Goal: Information Seeking & Learning: Learn about a topic

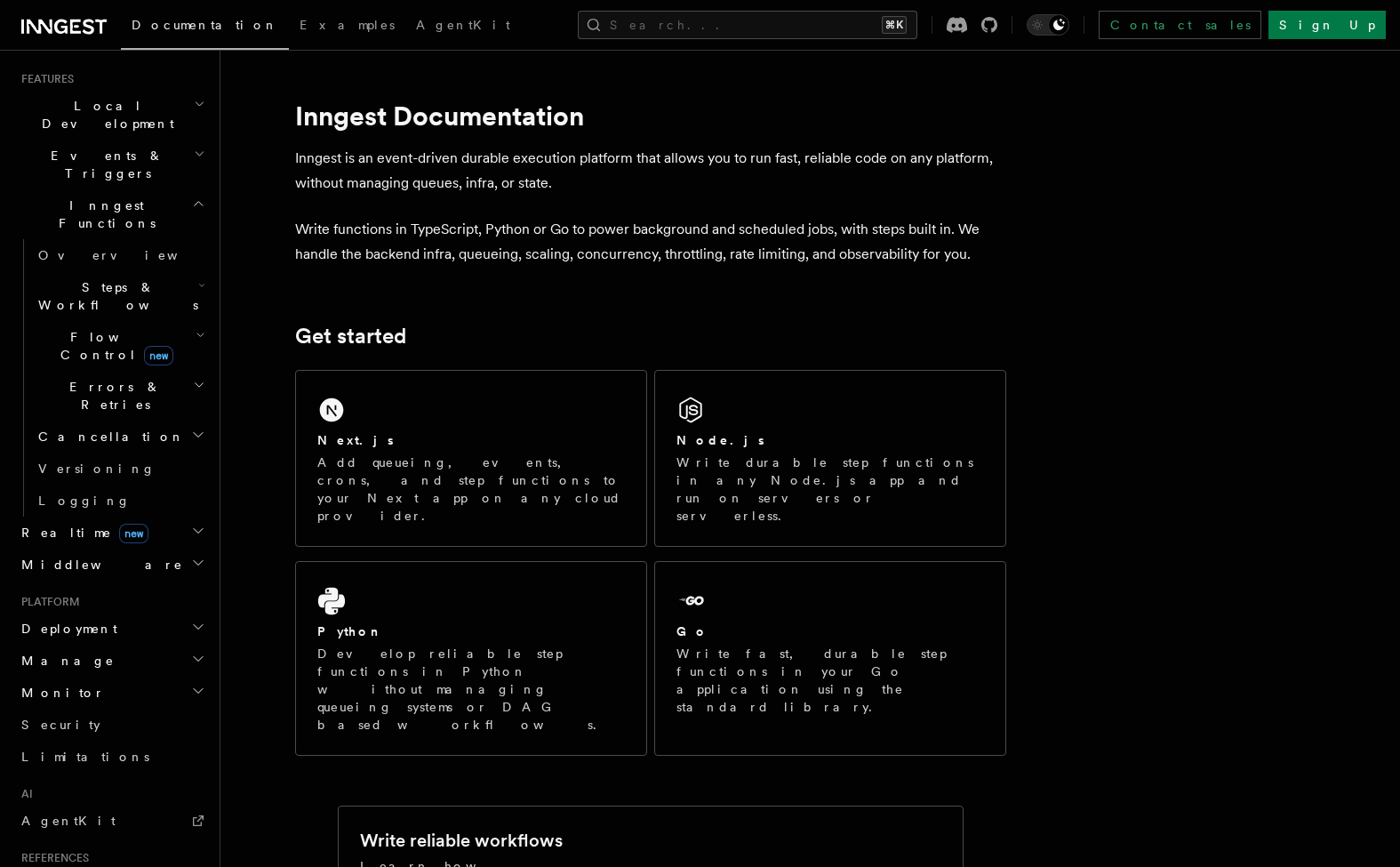
scroll to position [375, 0]
click at [114, 617] on h2 "Deployment" at bounding box center [111, 633] width 194 height 32
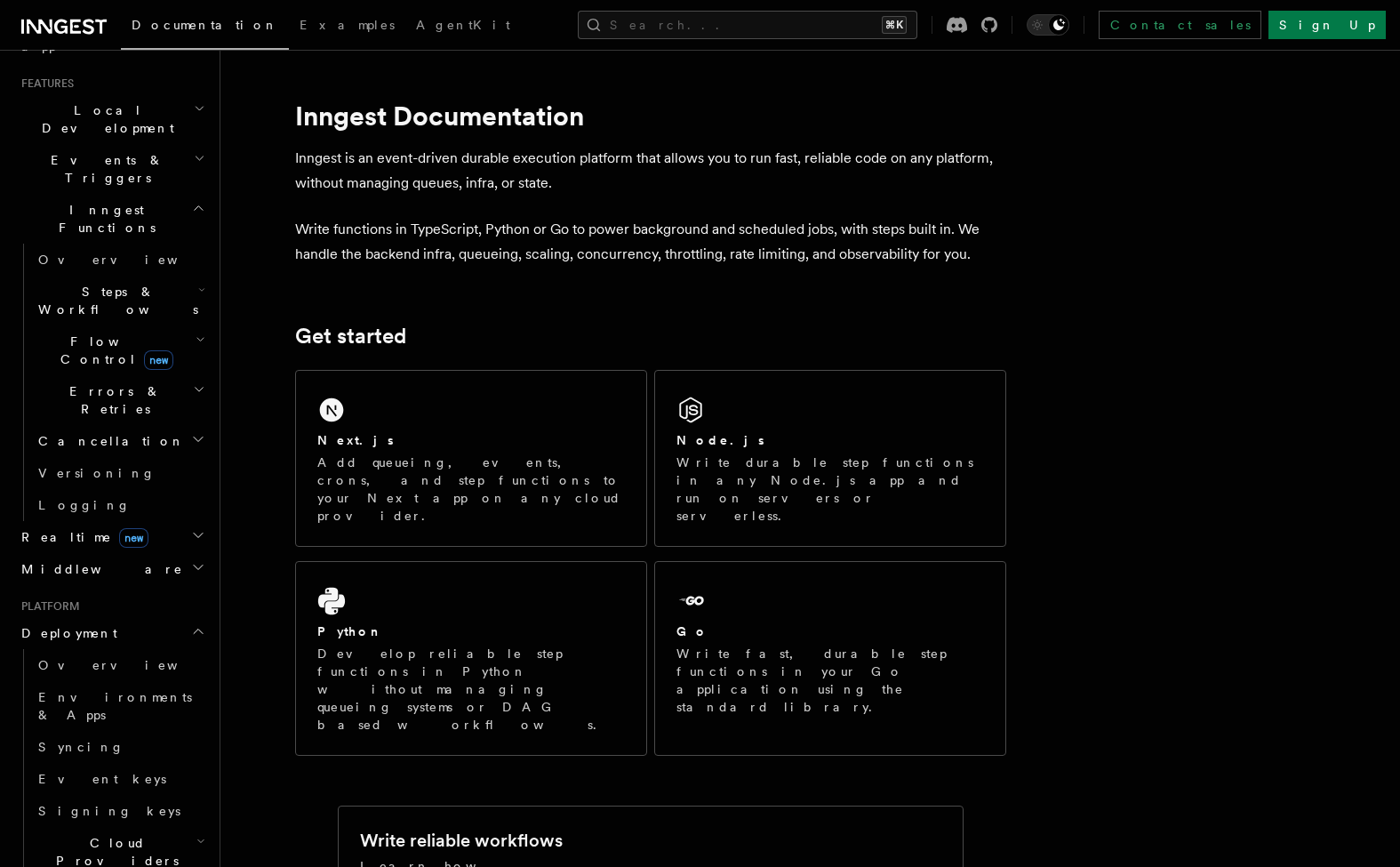
click at [182, 827] on h2 "Cloud Providers Setup" at bounding box center [119, 860] width 178 height 68
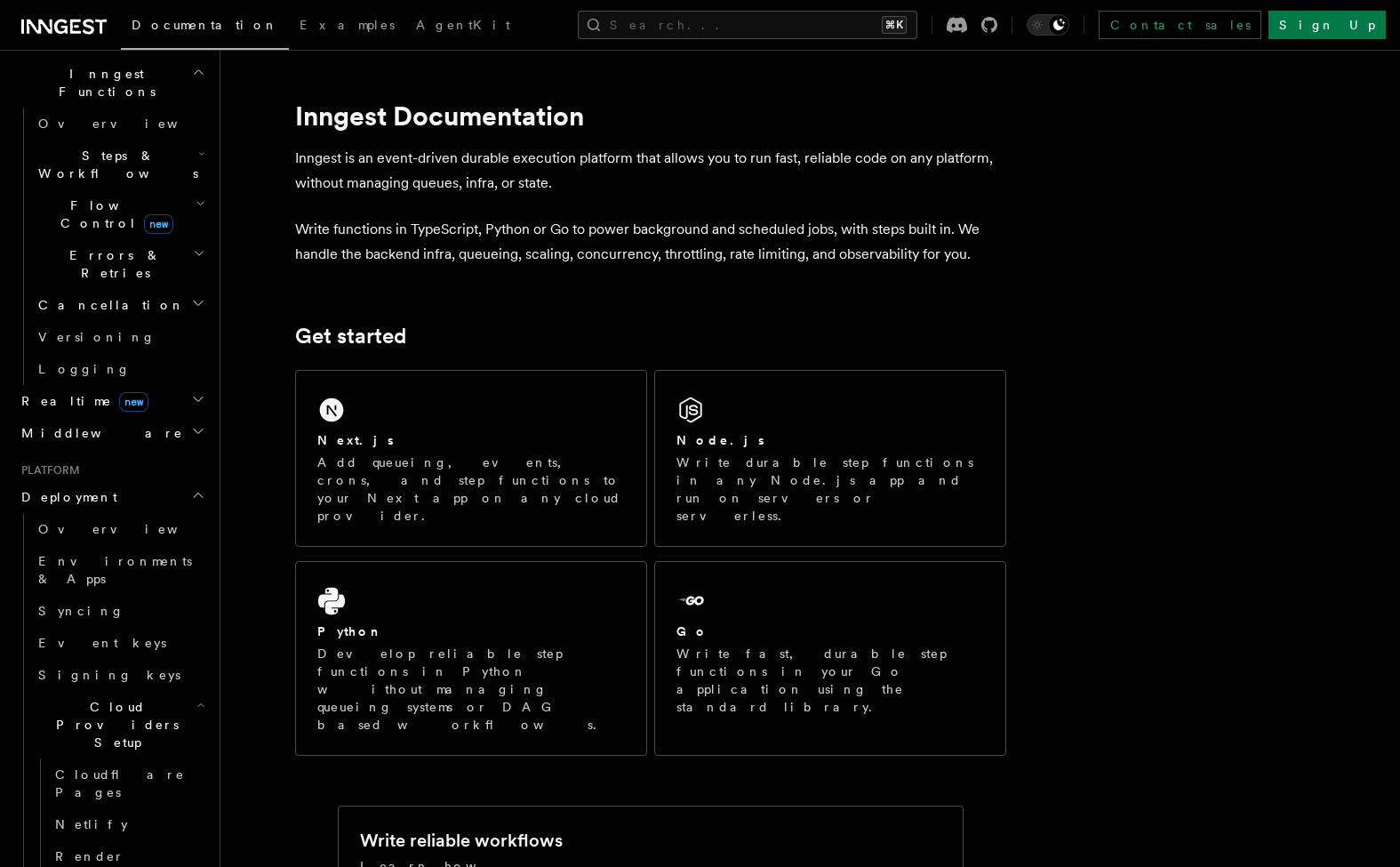
scroll to position [510, 0]
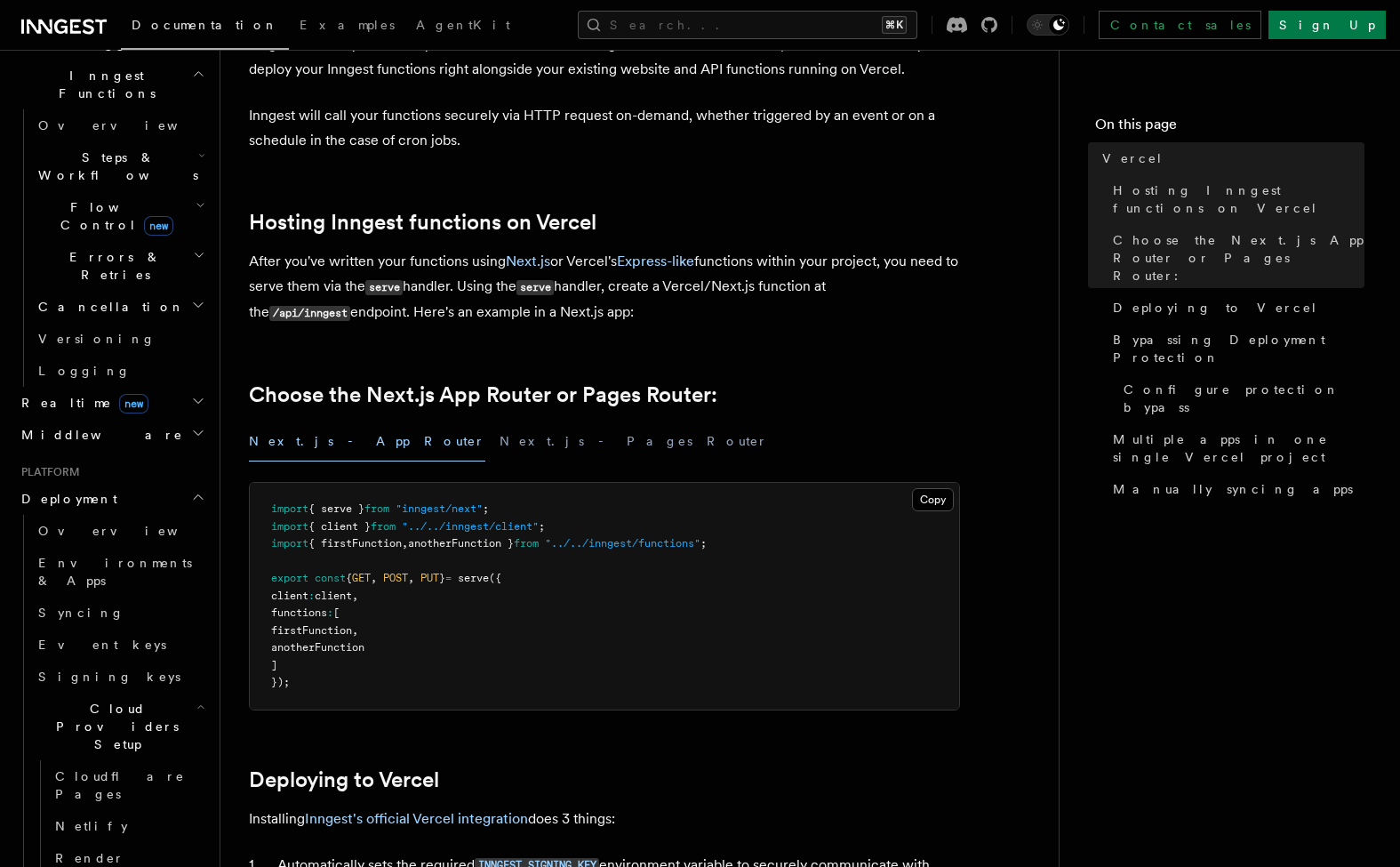
scroll to position [134, 0]
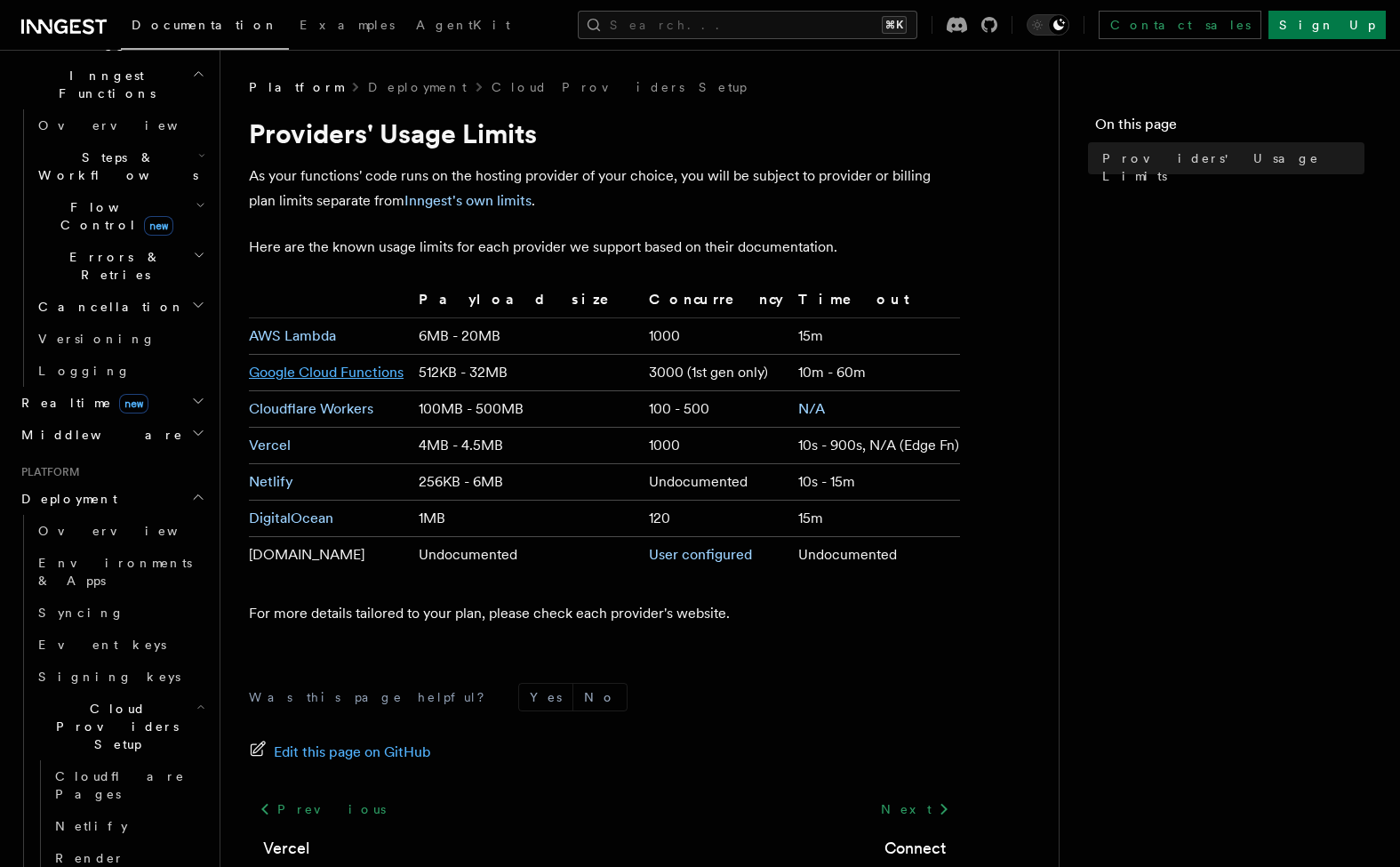
click at [329, 370] on link "Google Cloud Functions" at bounding box center [327, 372] width 154 height 17
click at [87, 524] on span "Overview" at bounding box center [129, 530] width 183 height 14
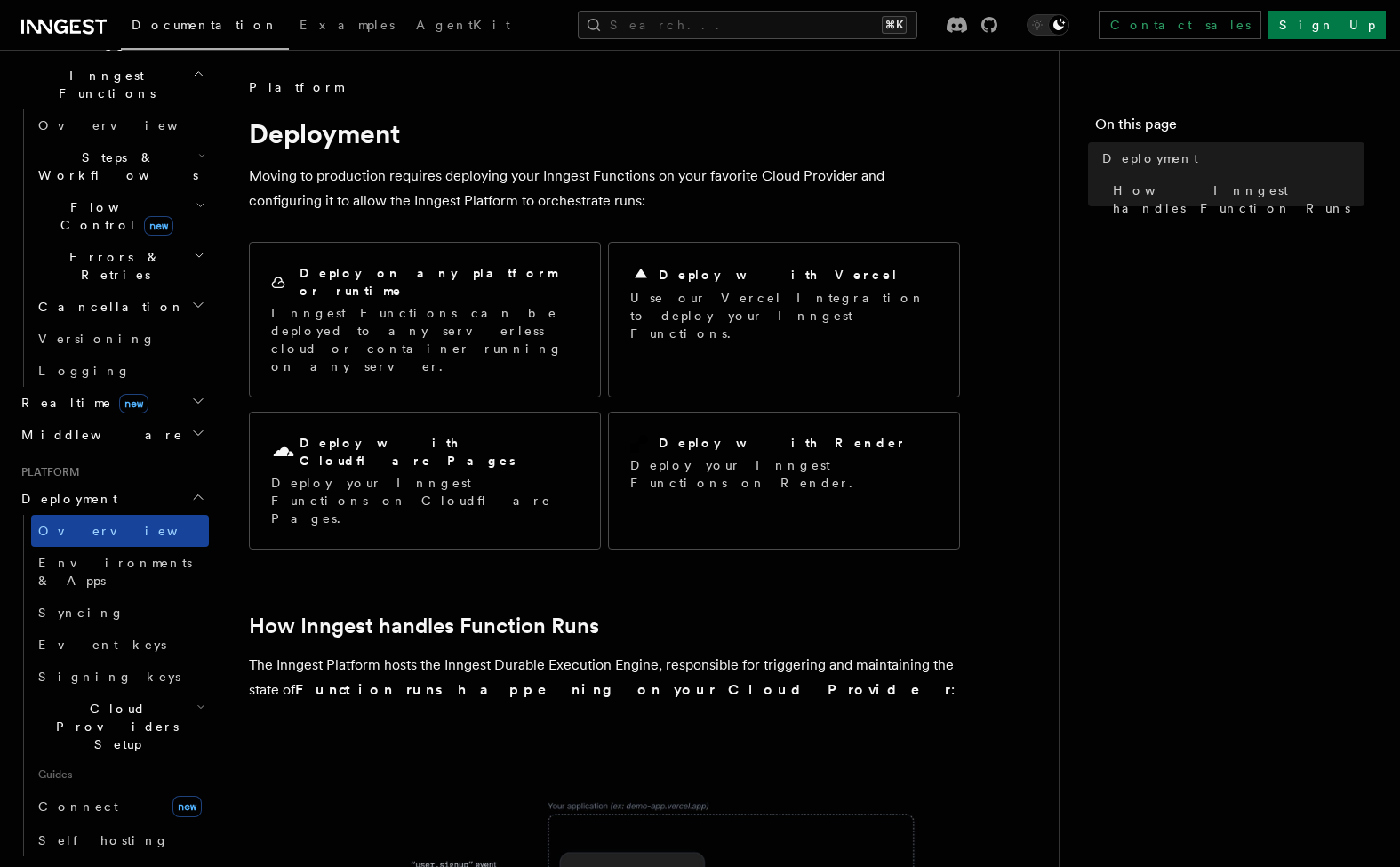
click at [110, 514] on link "Overview" at bounding box center [119, 530] width 178 height 32
click at [83, 670] on span "Signing keys" at bounding box center [109, 676] width 142 height 14
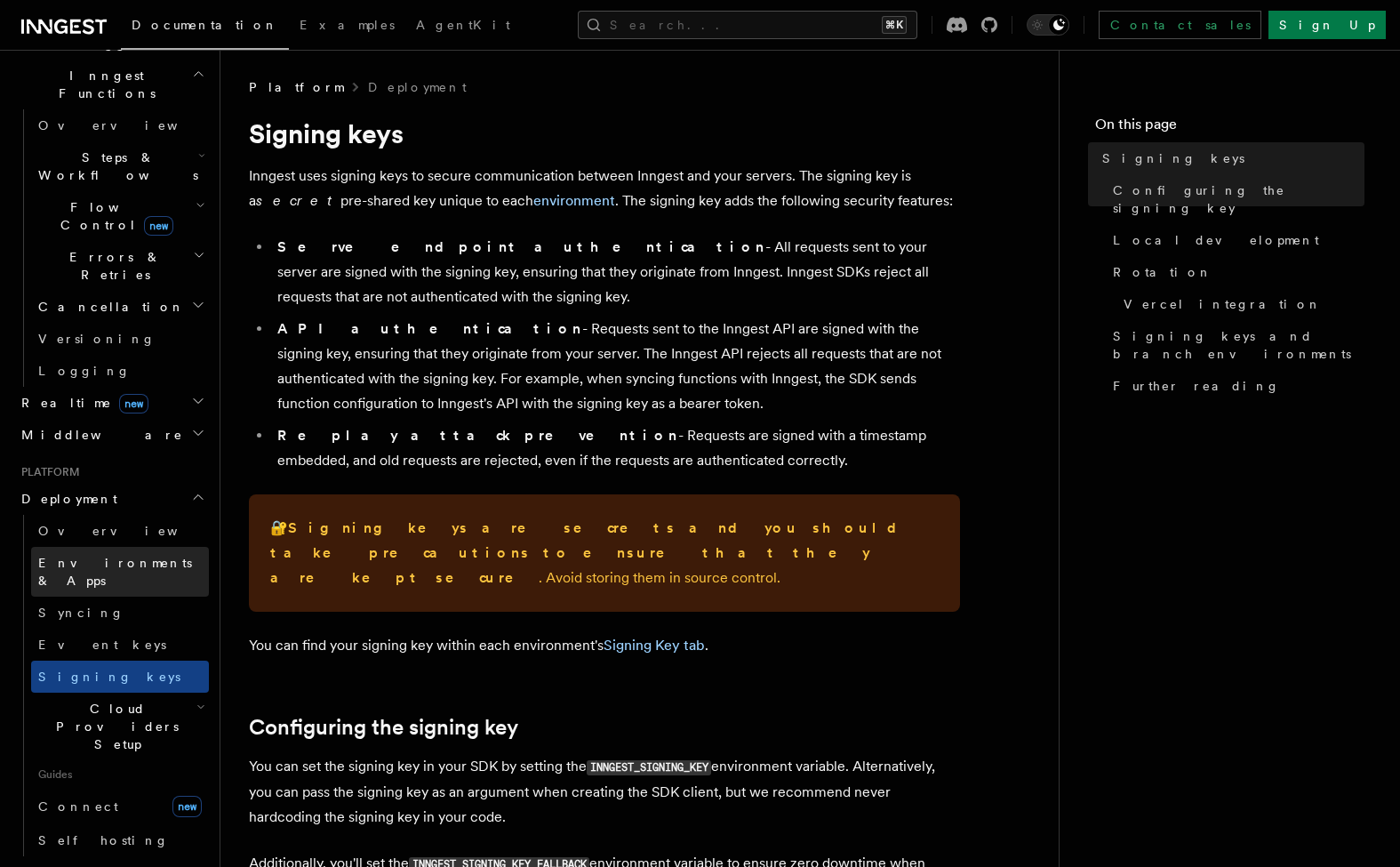
click at [122, 555] on span "Environments & Apps" at bounding box center [114, 571] width 153 height 32
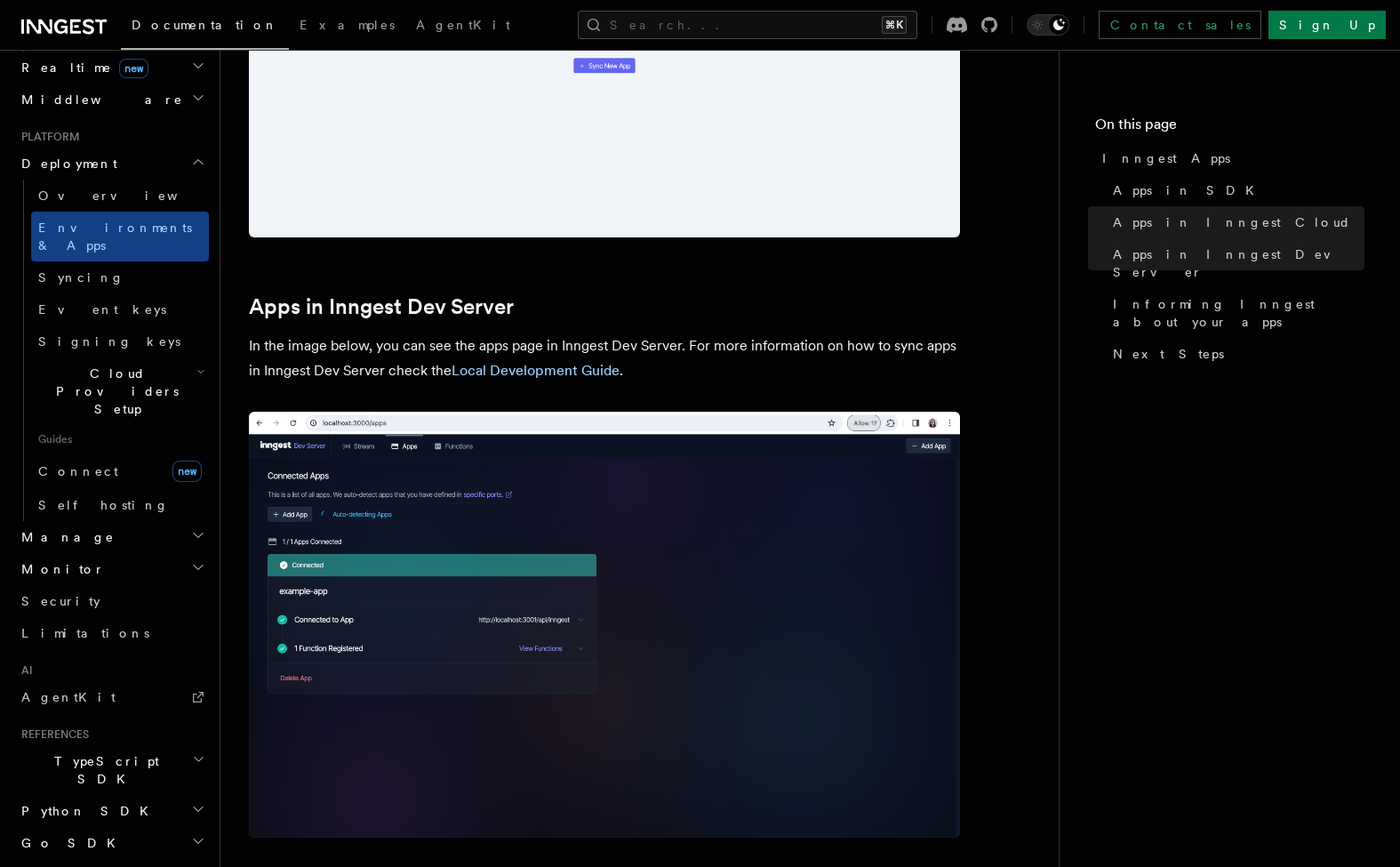
scroll to position [844, 0]
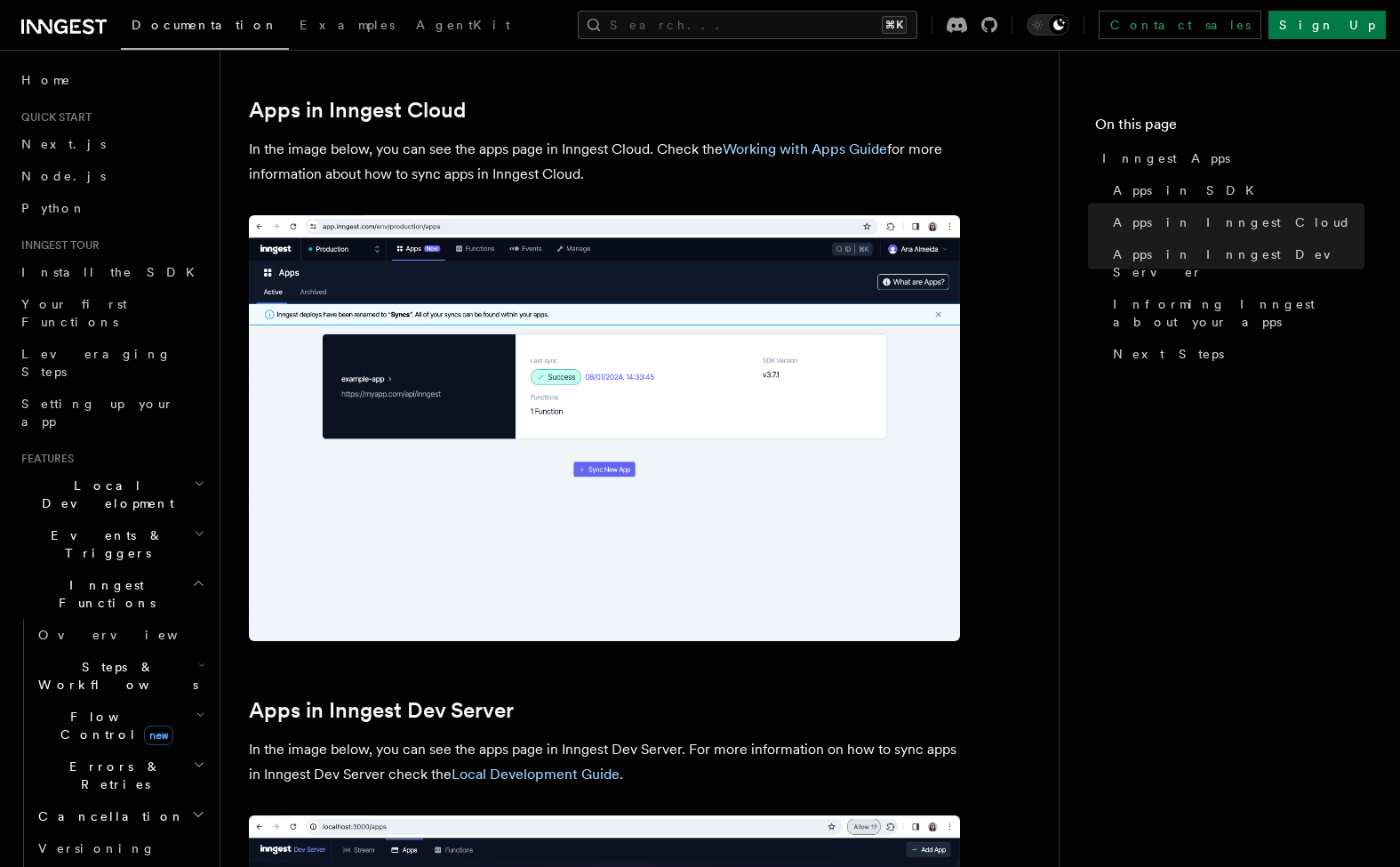
scroll to position [850, 0]
